Goal: Transaction & Acquisition: Purchase product/service

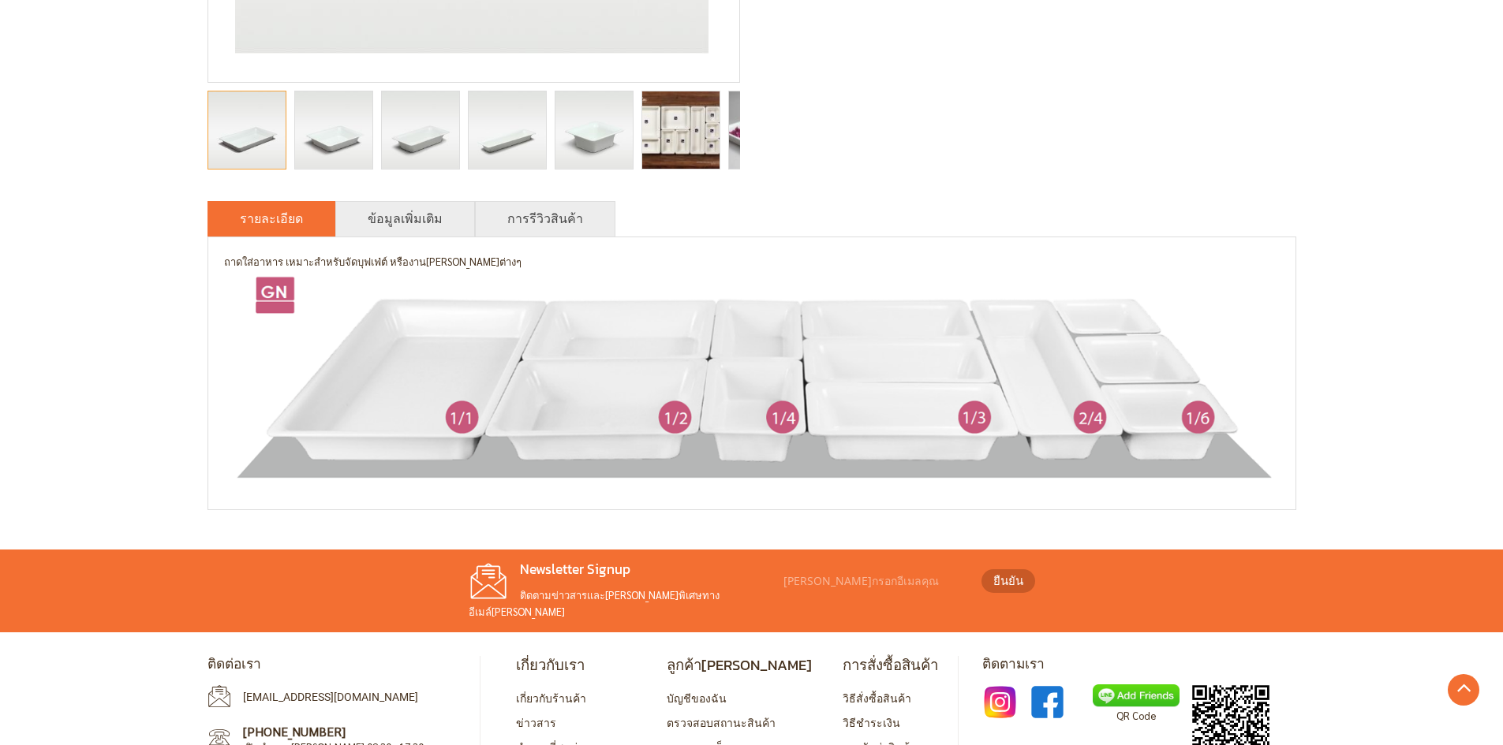
scroll to position [710, 0]
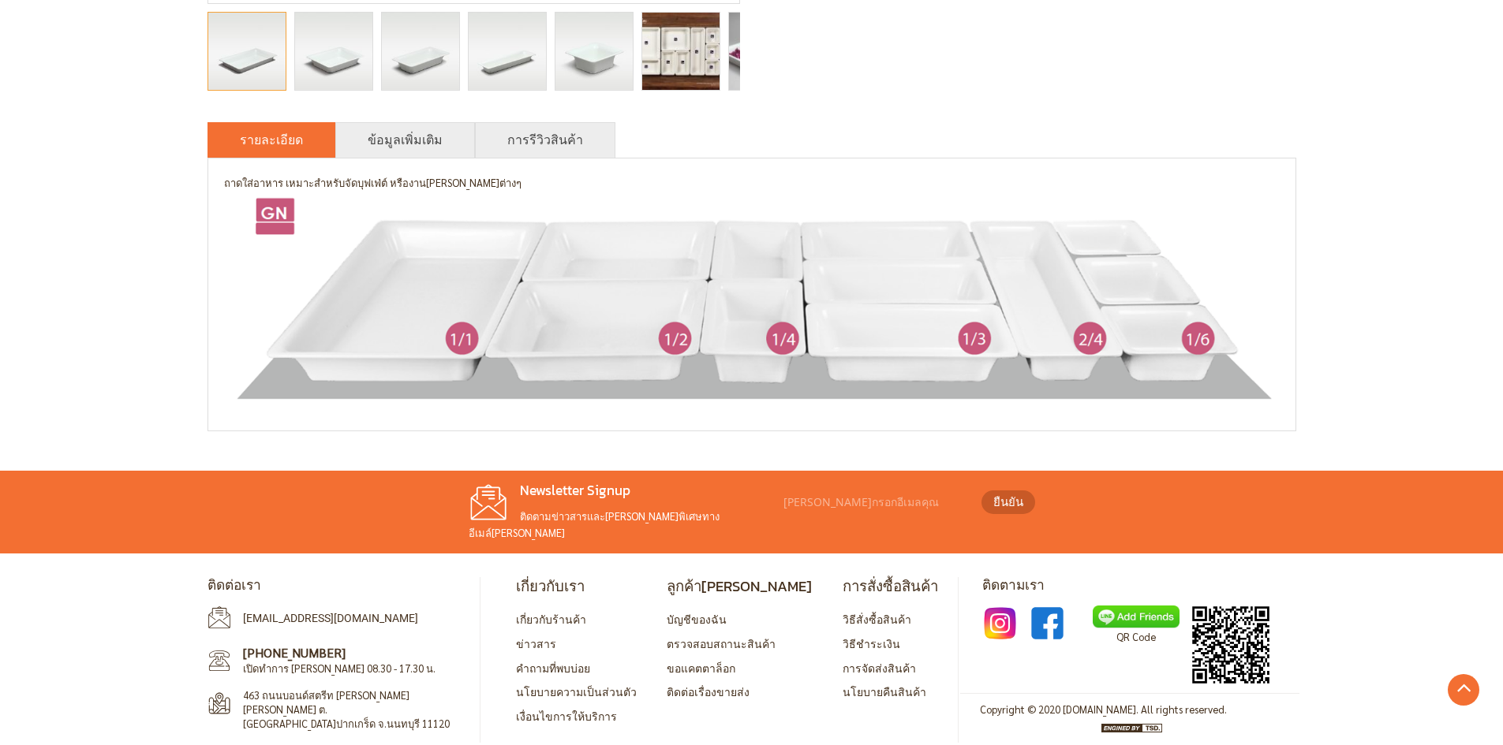
click at [412, 274] on img at bounding box center [751, 299] width 1055 height 215
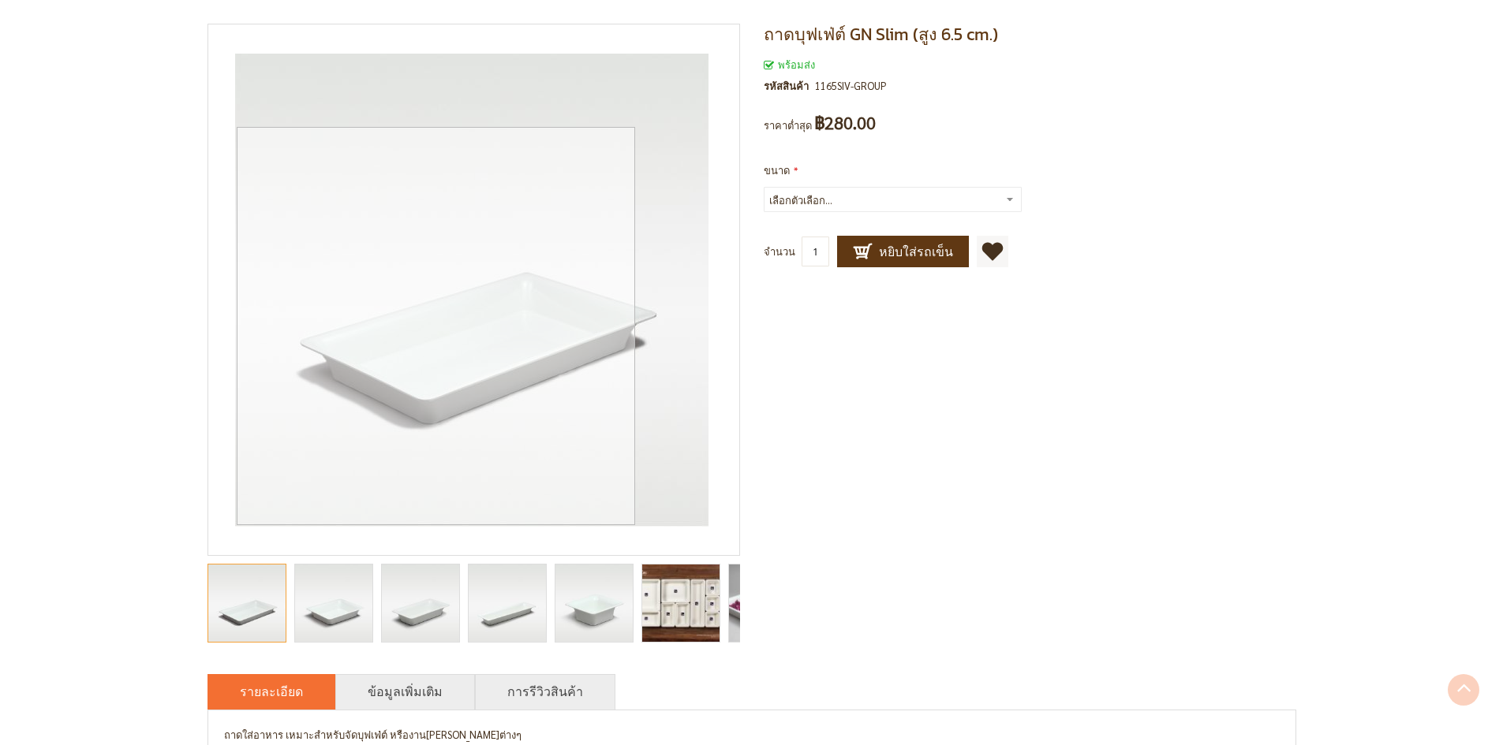
scroll to position [0, 0]
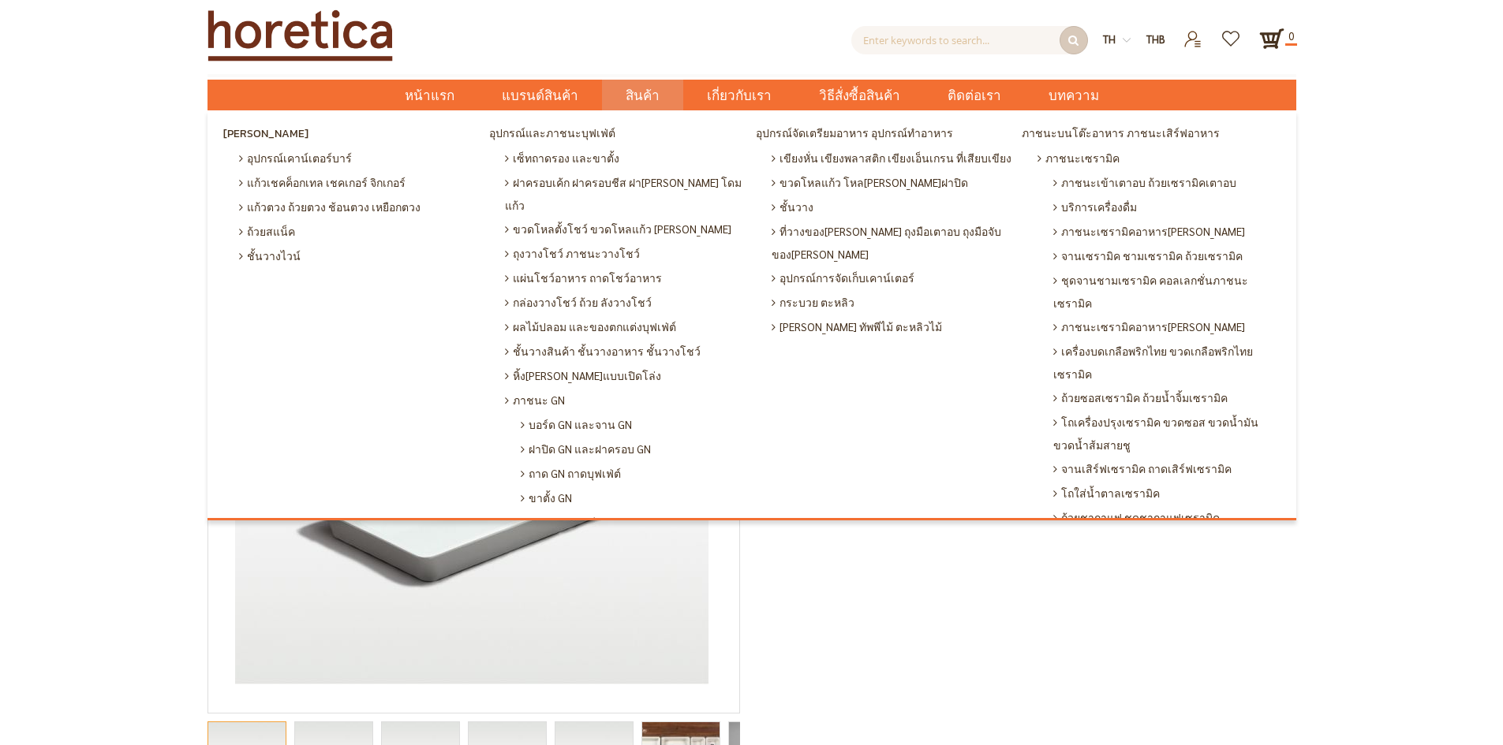
click at [661, 91] on link "สินค้า" at bounding box center [642, 95] width 81 height 31
click at [1057, 151] on span "ภาชนะเซรามิค" at bounding box center [1078, 158] width 82 height 24
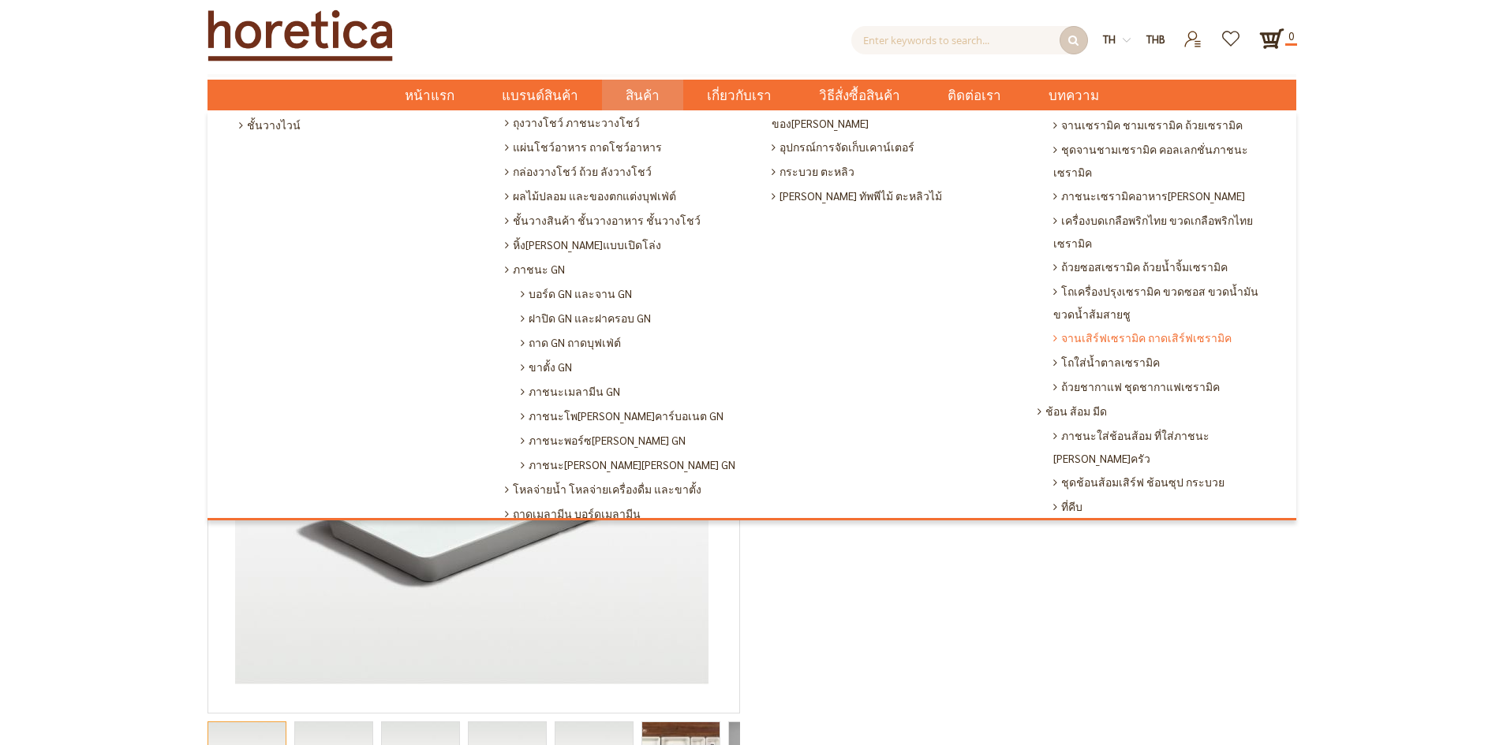
scroll to position [223, 0]
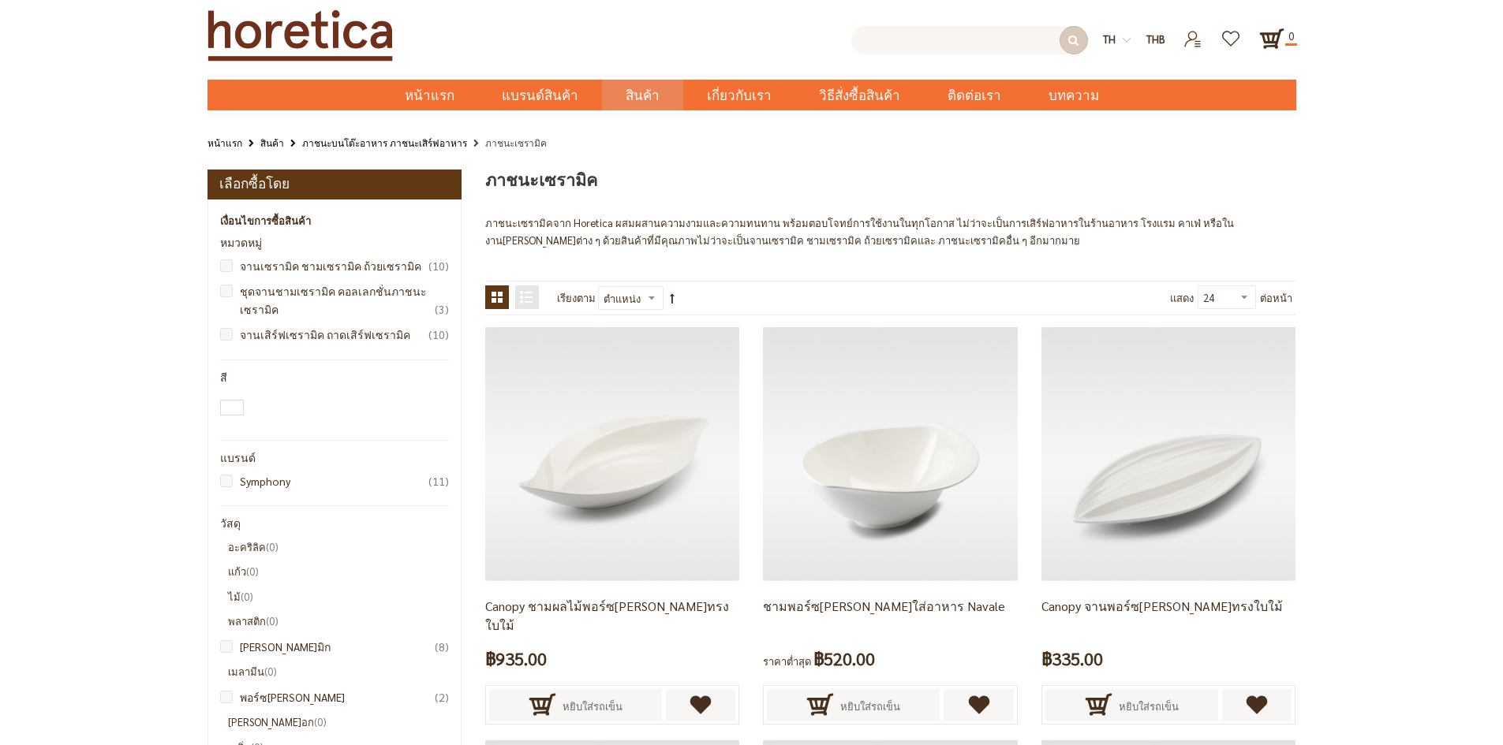
click at [970, 29] on input "text" at bounding box center [969, 40] width 237 height 28
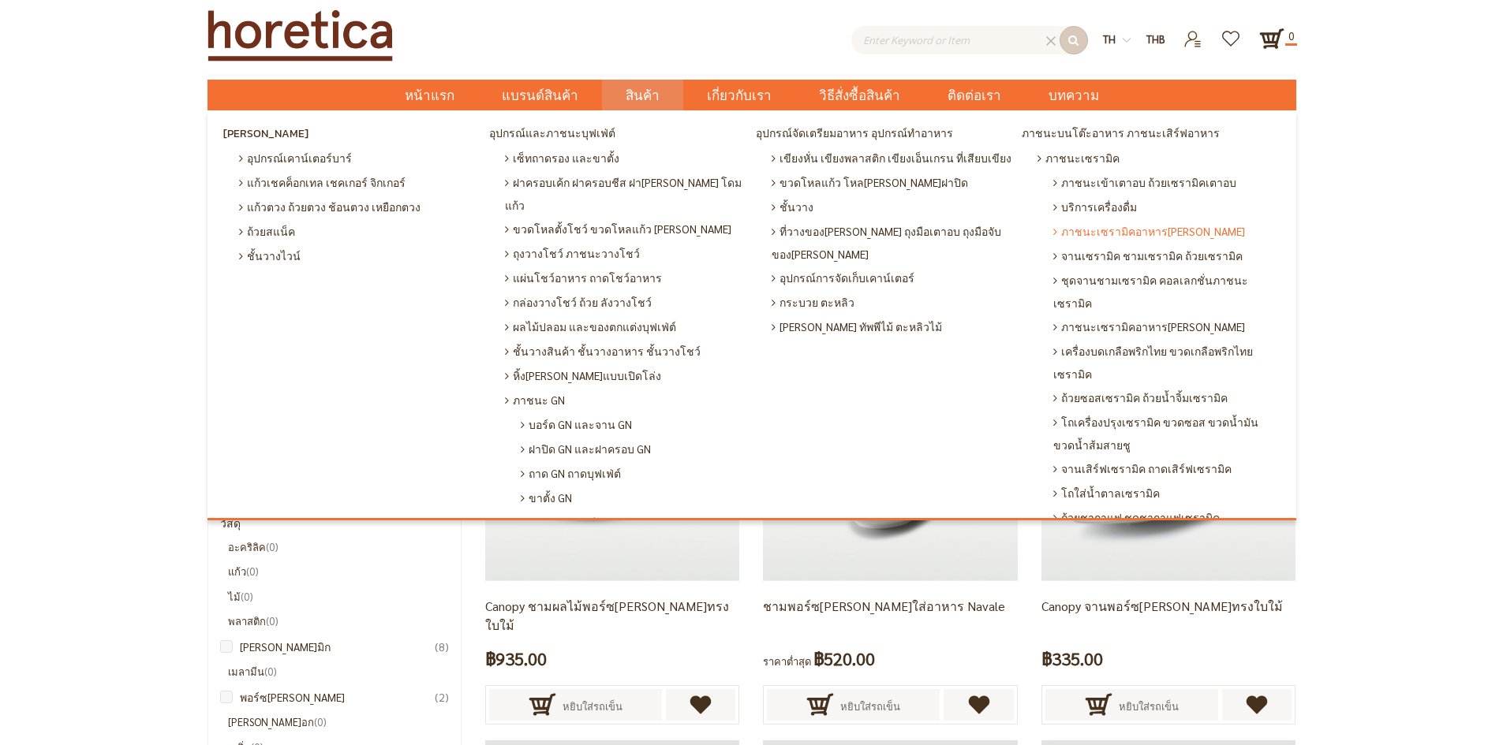
type input "Enter keywords to search..."
click at [1146, 238] on span "ภาชนะเซรามิคอาหาร[PERSON_NAME]" at bounding box center [1149, 231] width 192 height 24
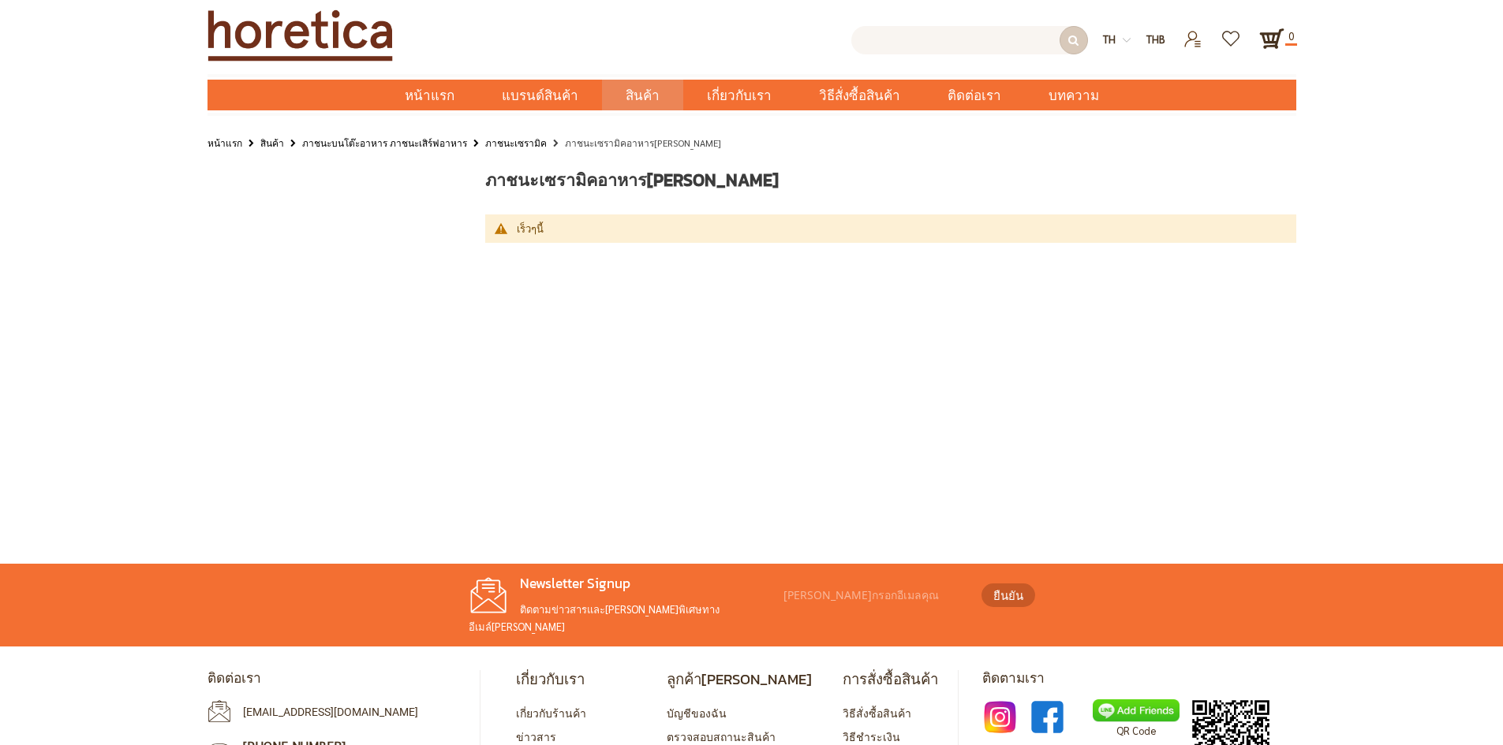
click at [884, 40] on input "text" at bounding box center [969, 40] width 237 height 28
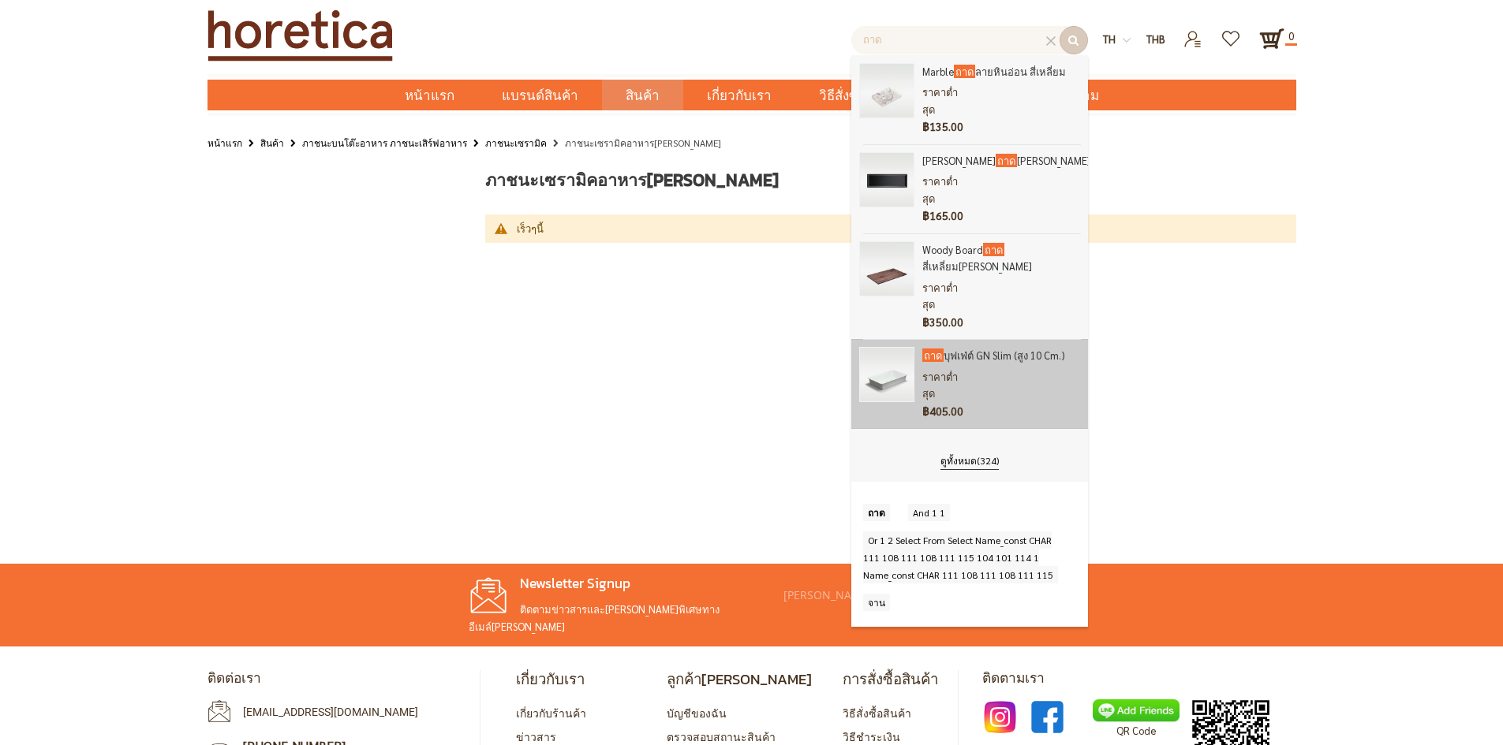
type input "ถาด"
click at [1012, 347] on link "ถาด บุฟเฟ่ต์ GN Slim (สูง 10 cm.)" at bounding box center [1001, 355] width 158 height 17
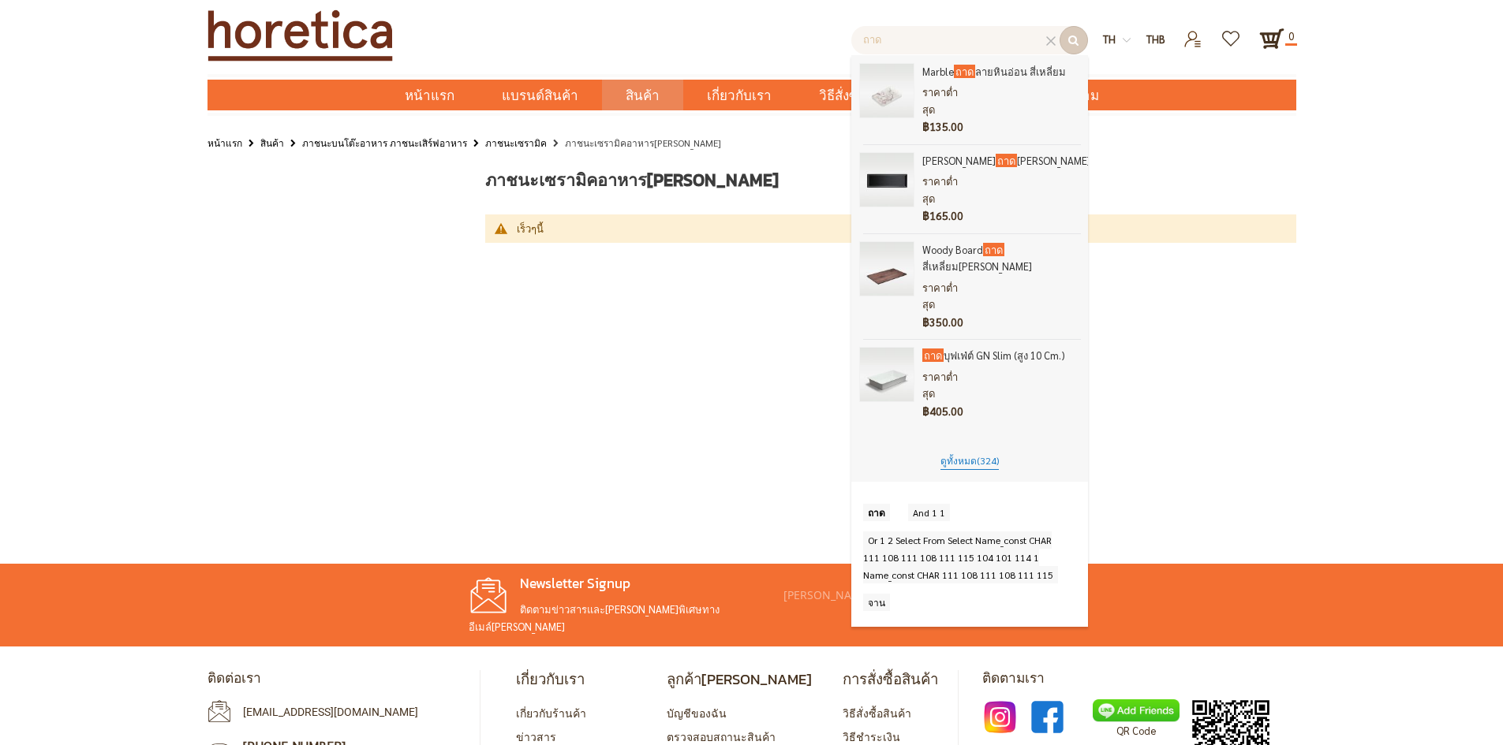
click at [984, 454] on span "(324)" at bounding box center [988, 460] width 22 height 13
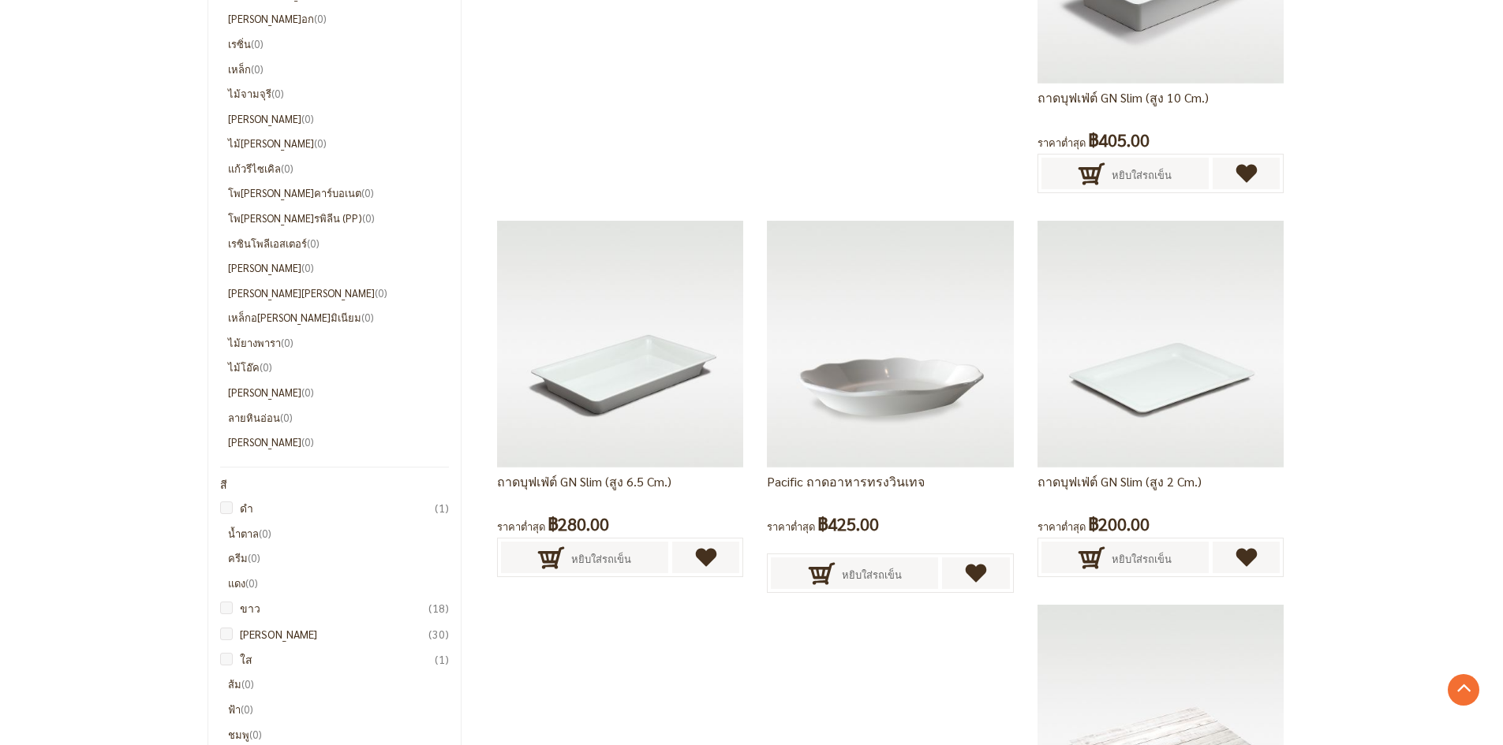
scroll to position [642, 0]
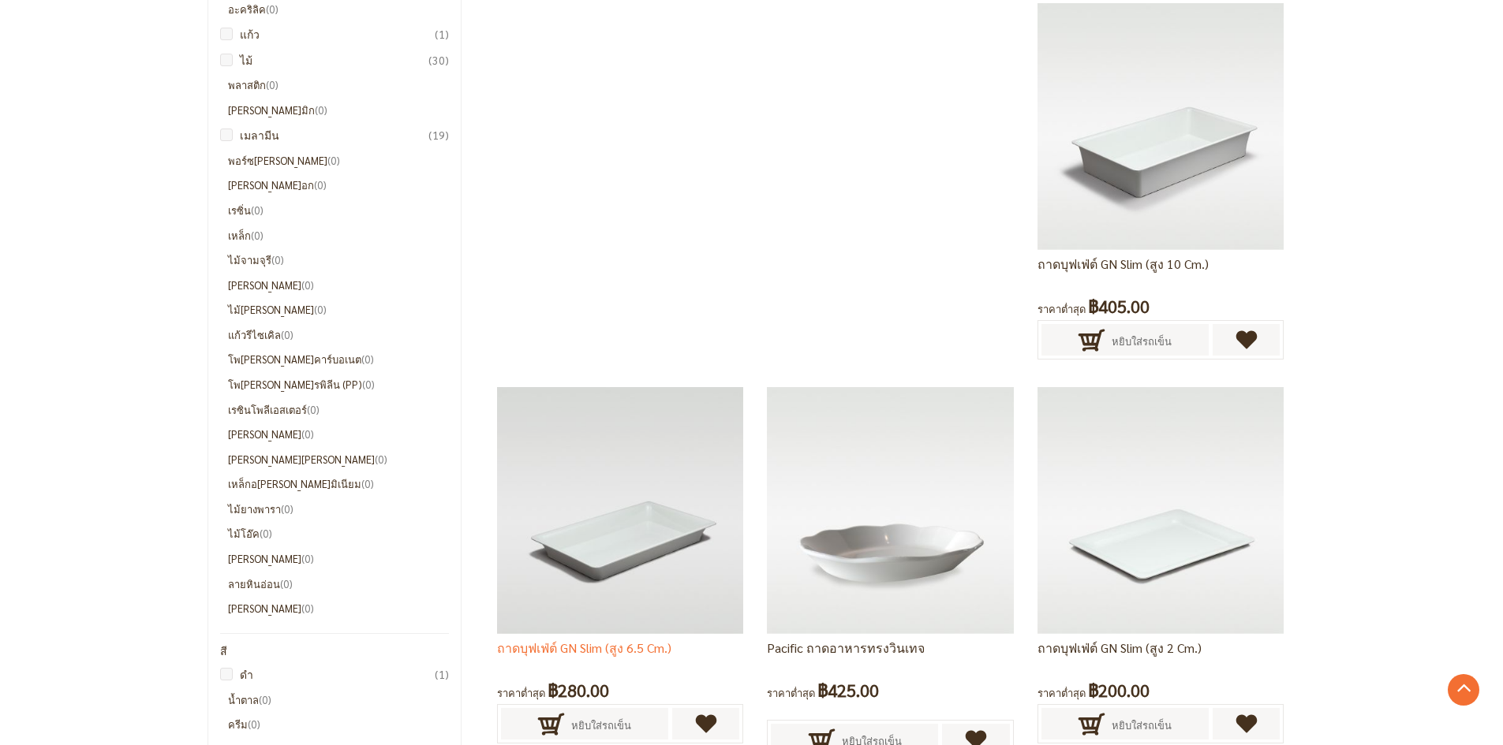
click at [680, 462] on img at bounding box center [620, 510] width 246 height 246
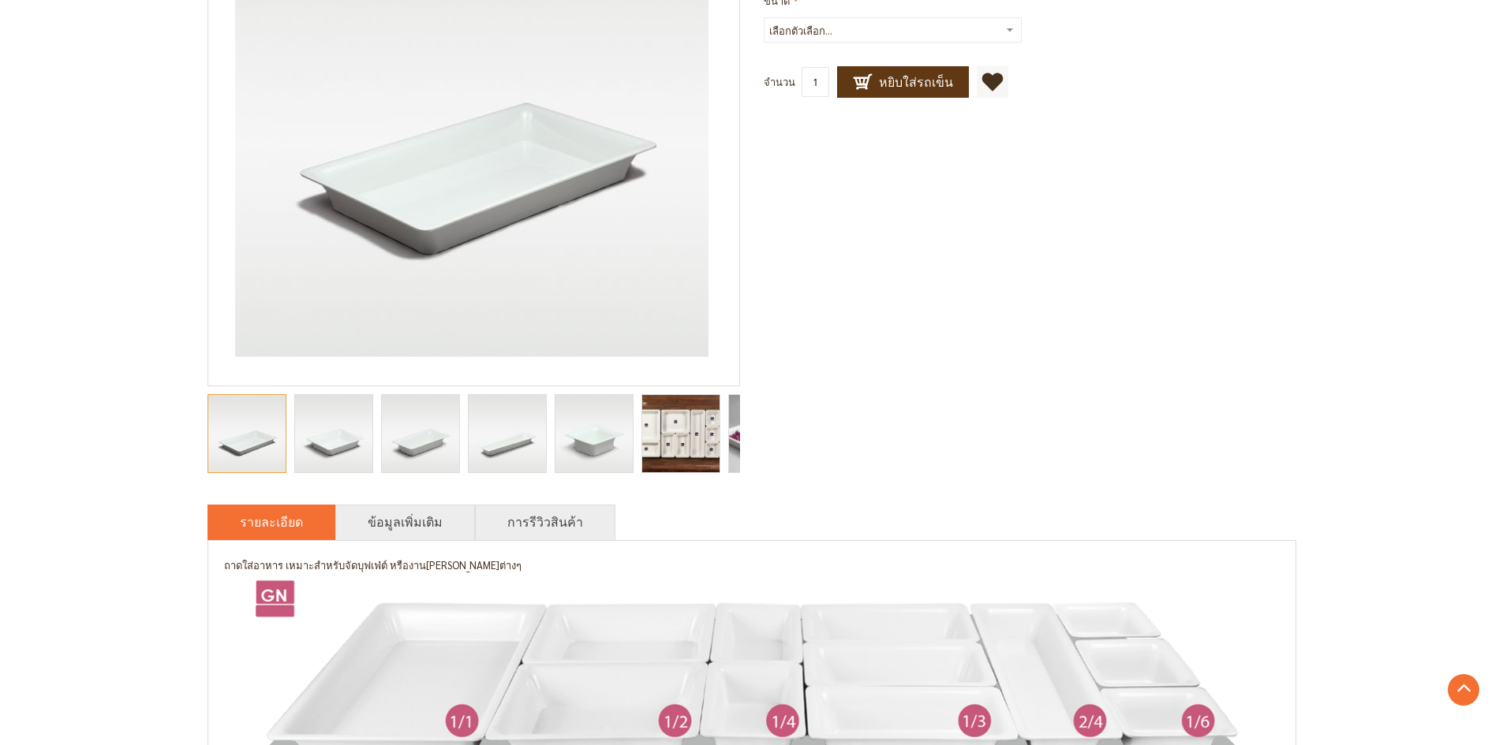
scroll to position [316, 0]
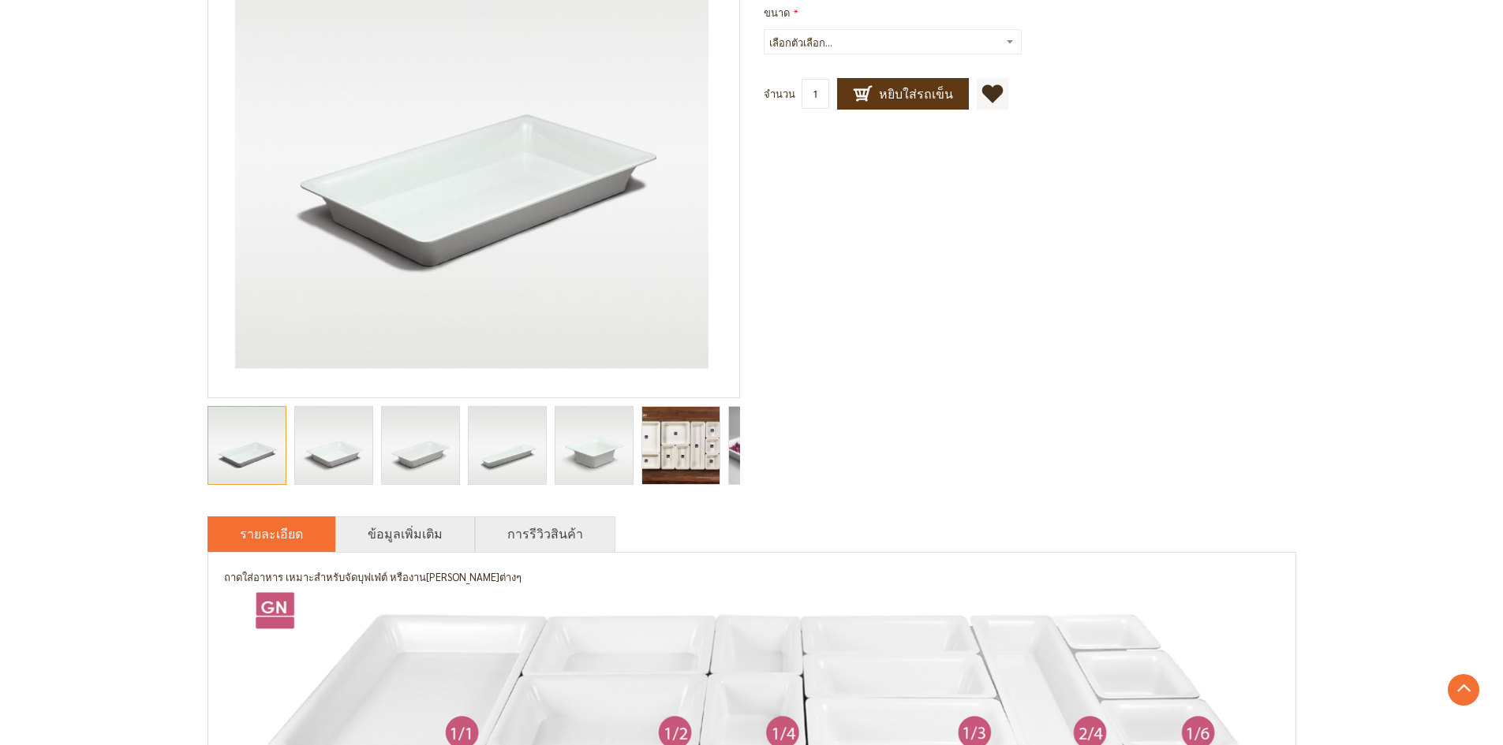
click at [703, 455] on img "Gn pan, food pan, food serving tray, melamine gastronorm, gastronorm foor pans,…" at bounding box center [680, 445] width 108 height 77
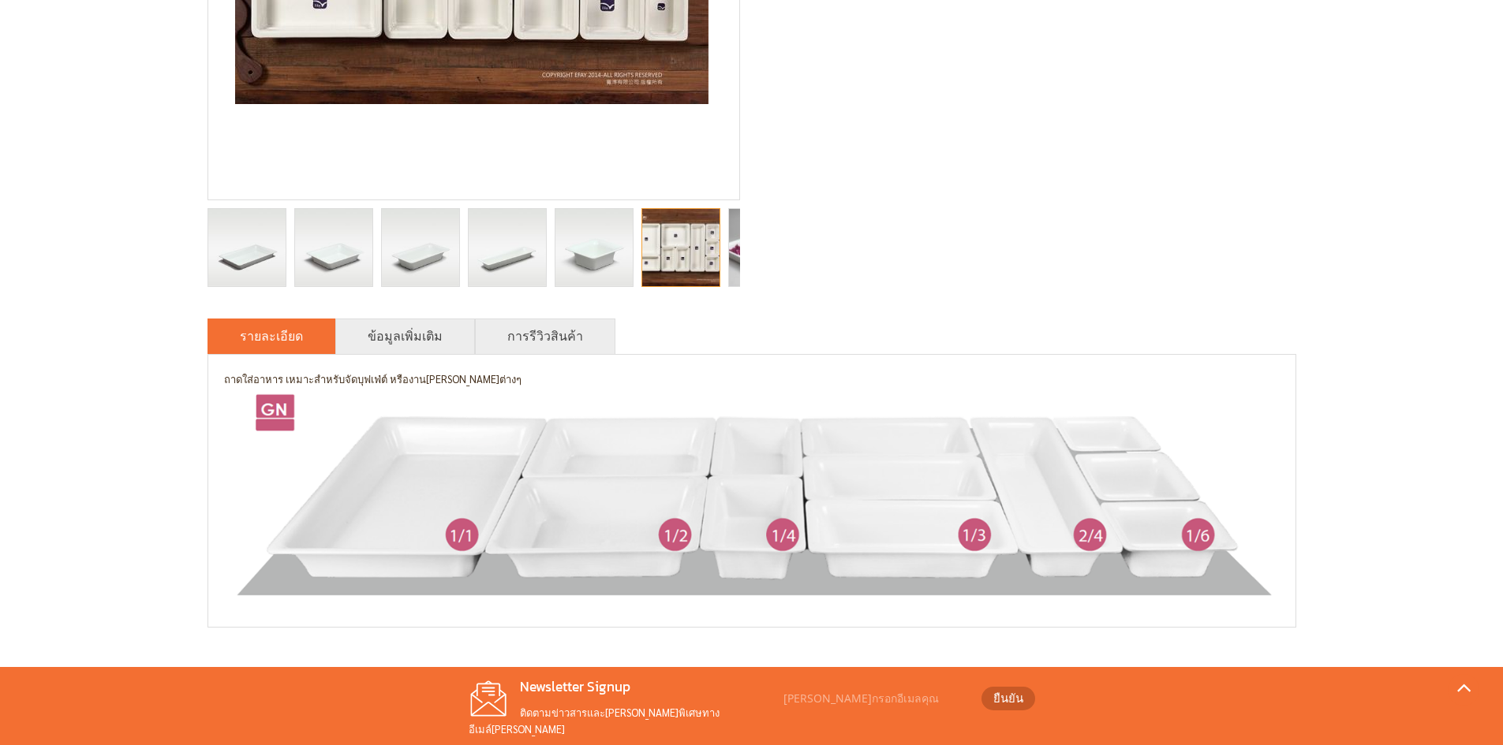
scroll to position [552, 0]
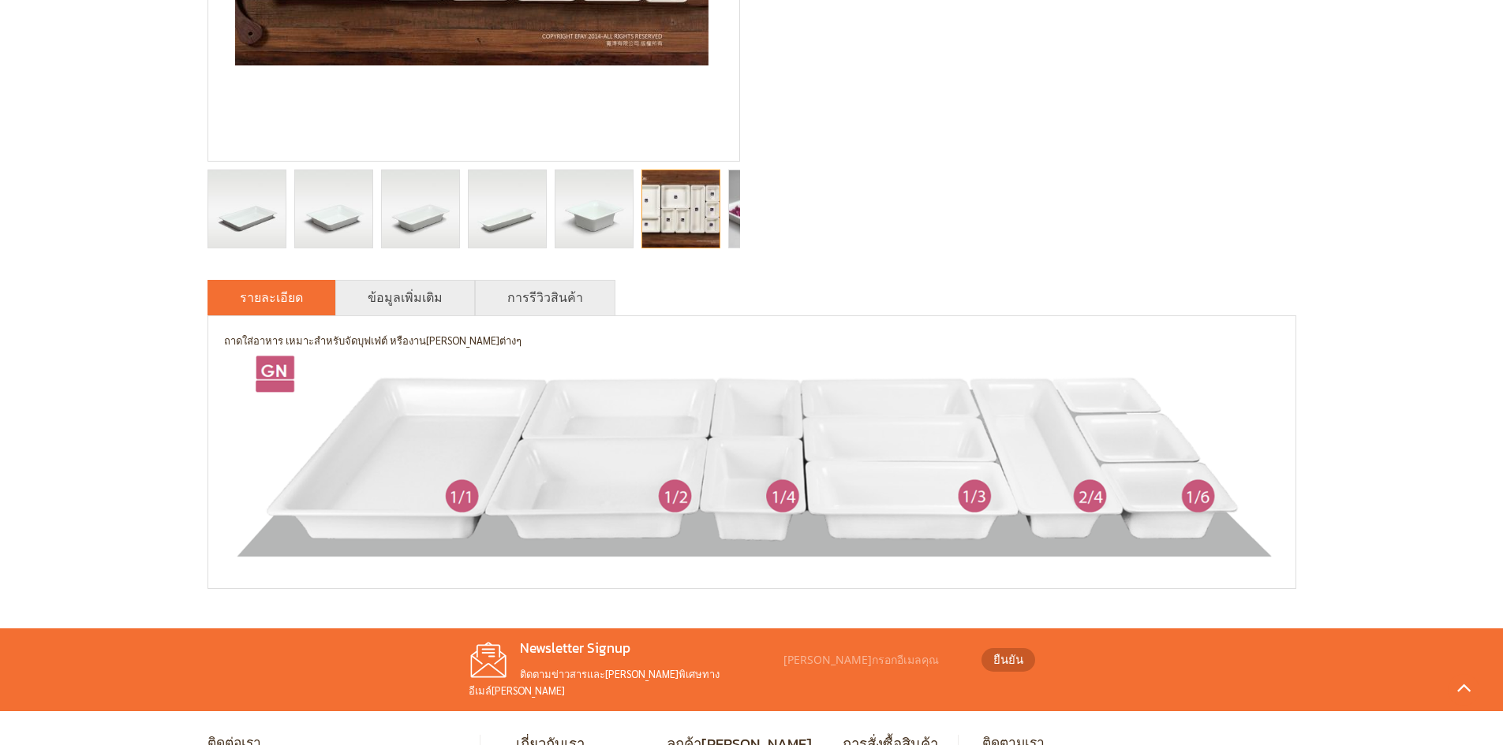
click at [256, 230] on img "ถาดบุฟเฟ่ต์ GN Slim (สูง 6.5 cm.)" at bounding box center [246, 208] width 77 height 77
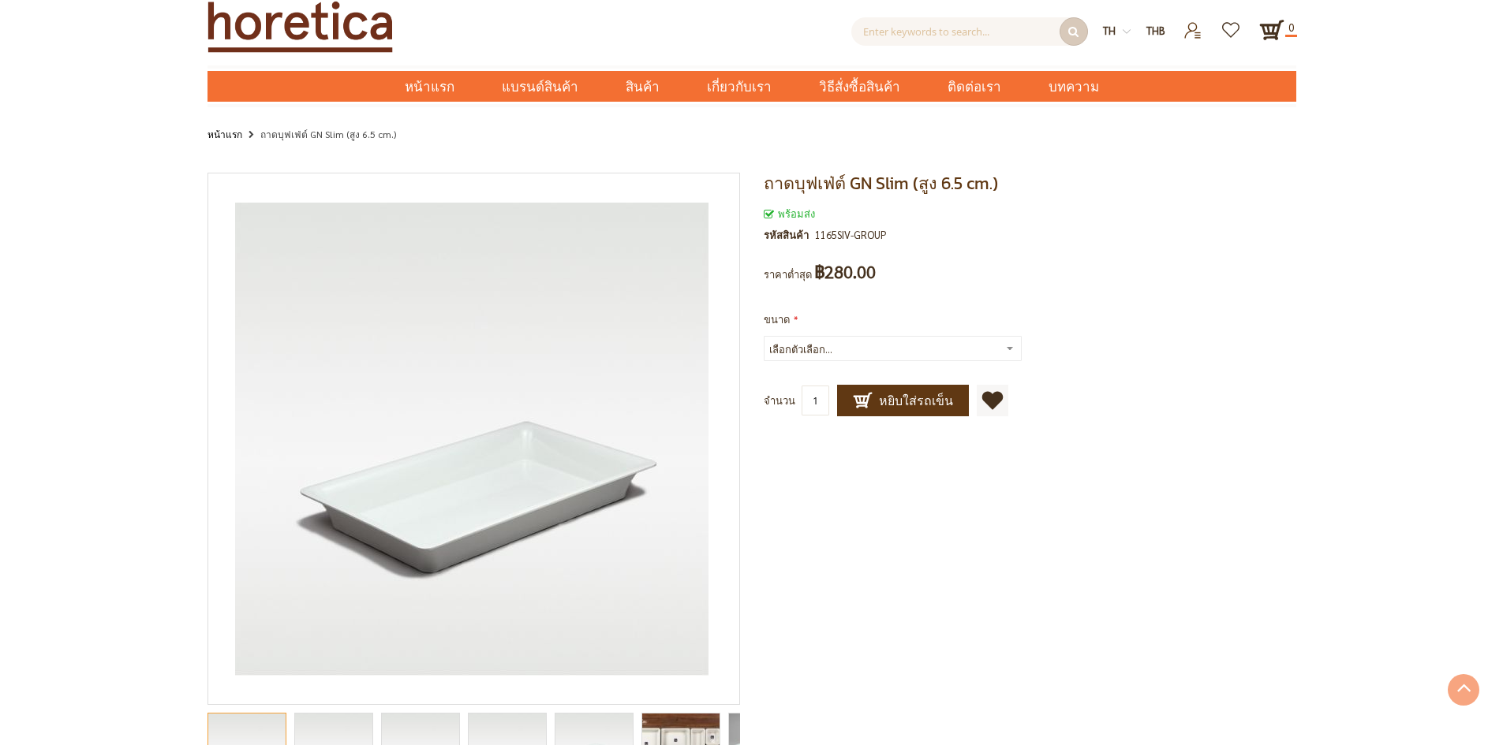
scroll to position [0, 0]
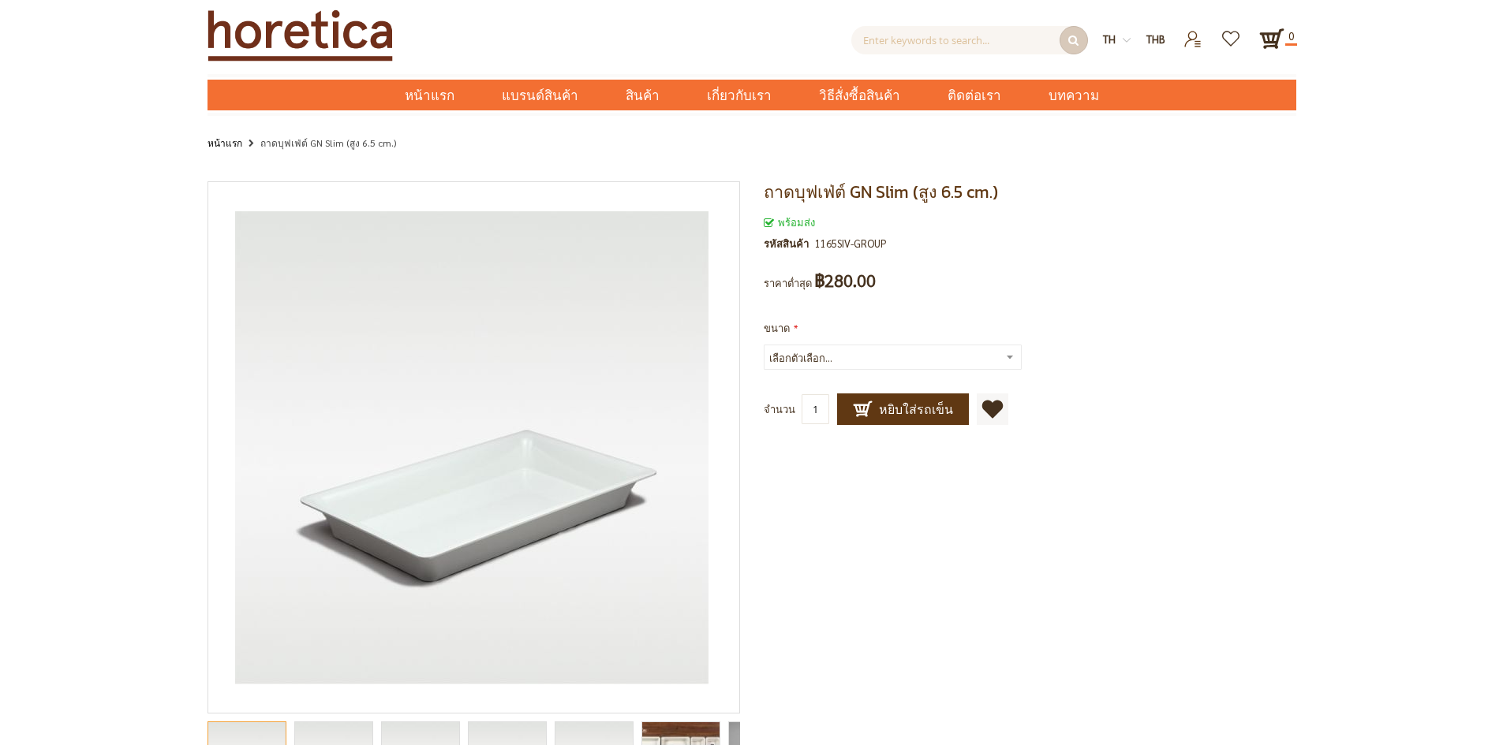
click at [1039, 192] on h1 "ถาดบุฟเฟ่ต์ GN Slim (สูง 6.5 cm.)" at bounding box center [1030, 191] width 532 height 21
click at [995, 581] on div "ถาดบุฟเฟ่ต์ GN Slim (สูง 6.5 cm.) พร้อมส่ง รหัสสินค้า 1165SIV-GROUP เป็นคนแรกที…" at bounding box center [751, 661] width 1089 height 960
click at [993, 658] on div "ถาดบุฟเฟ่ต์ GN Slim (สูง 6.5 cm.) พร้อมส่ง รหัสสินค้า 1165SIV-GROUP เป็นคนแรกที…" at bounding box center [751, 661] width 1089 height 960
